Goal: Navigation & Orientation: Find specific page/section

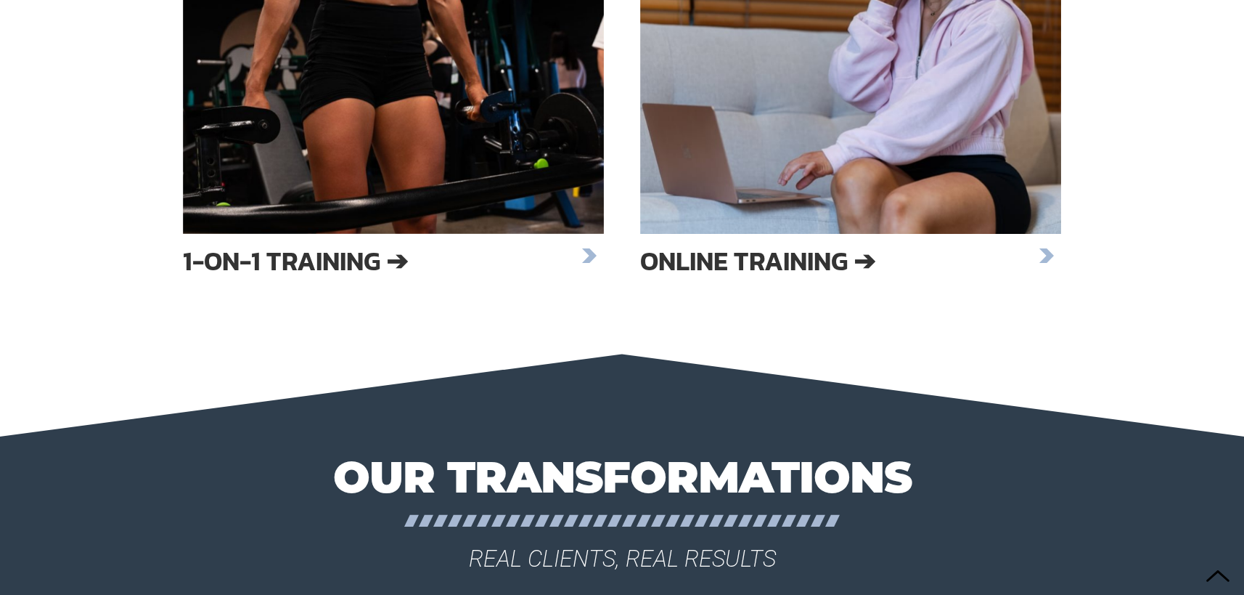
scroll to position [2515, 0]
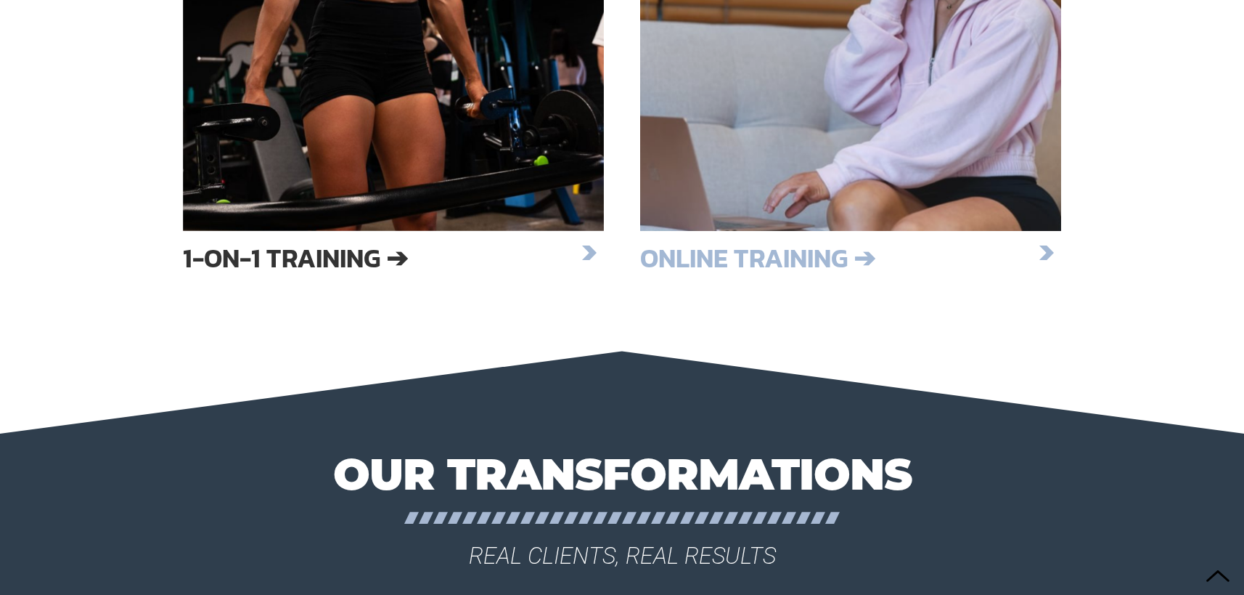
click at [769, 253] on h3 "ONLINE TRAINING ➔" at bounding box center [836, 257] width 392 height 25
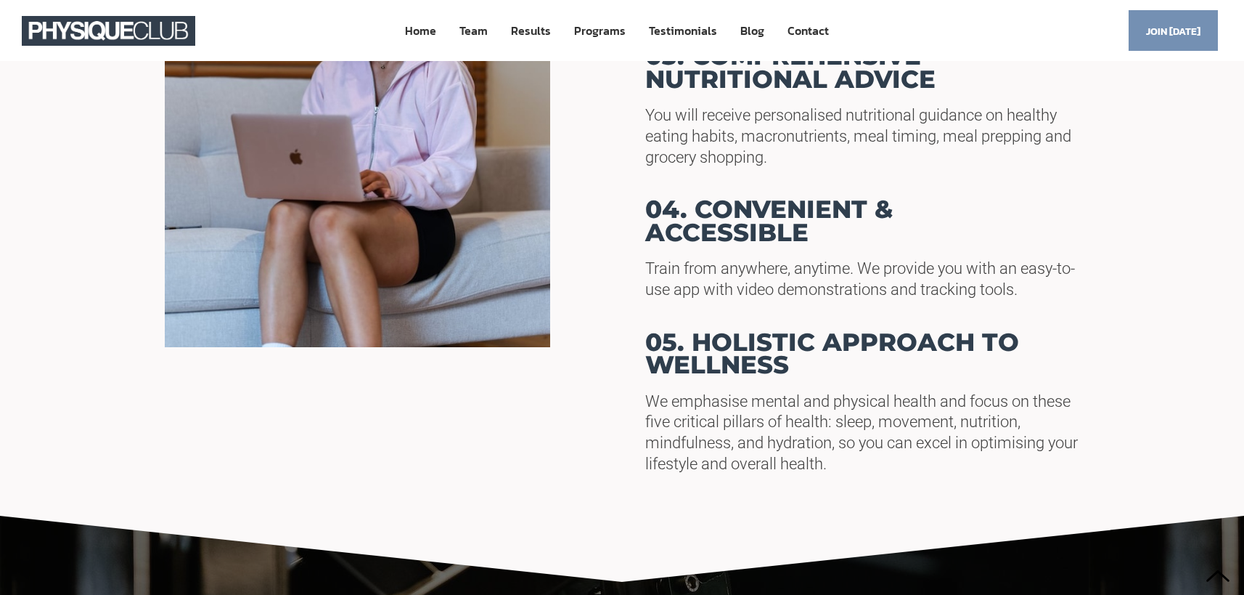
scroll to position [901, 0]
